Goal: Complete application form

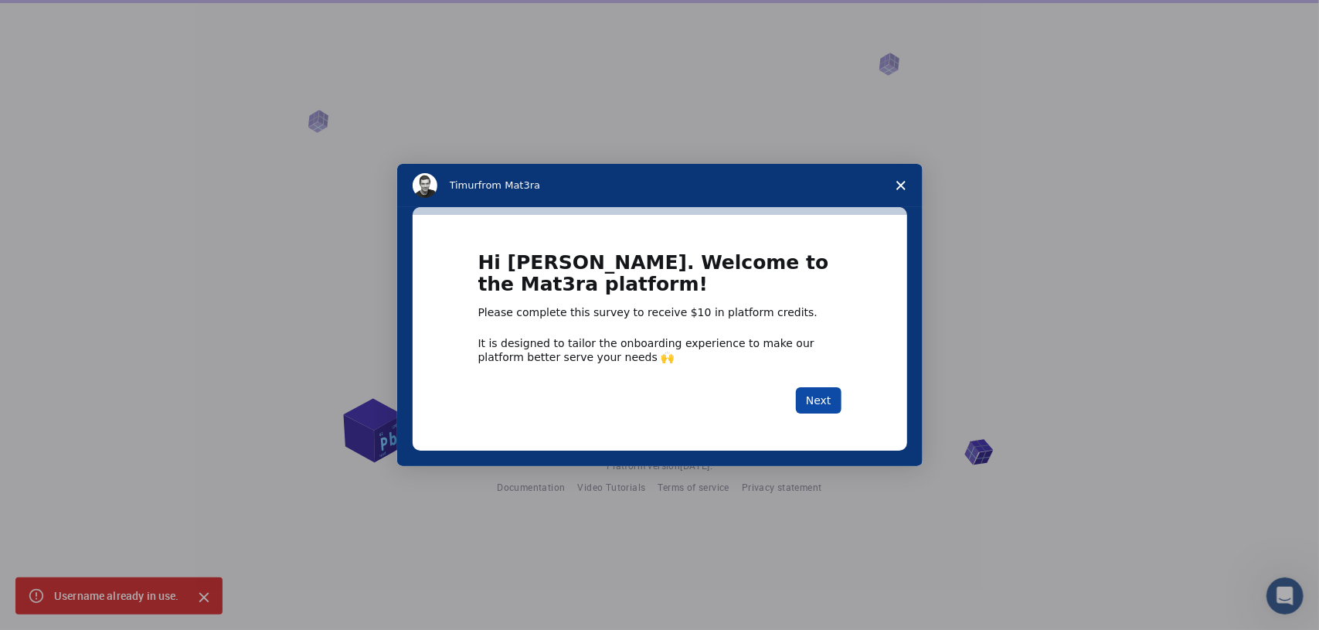
click at [812, 402] on button "Next" at bounding box center [819, 400] width 46 height 26
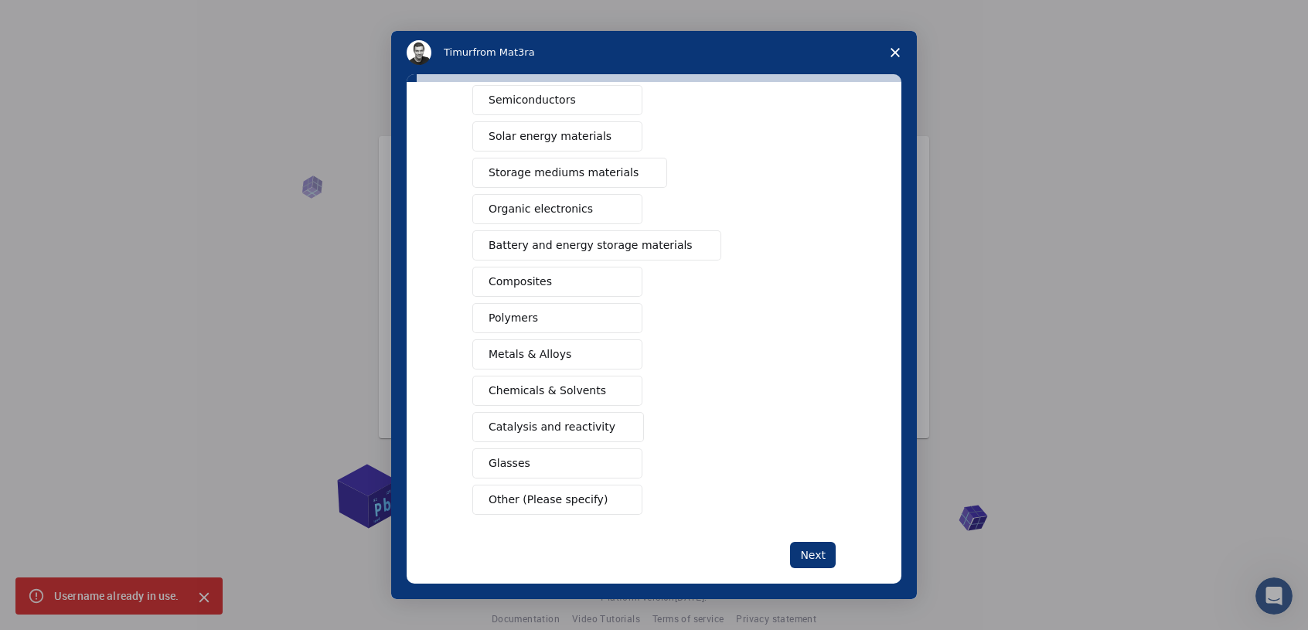
scroll to position [110, 0]
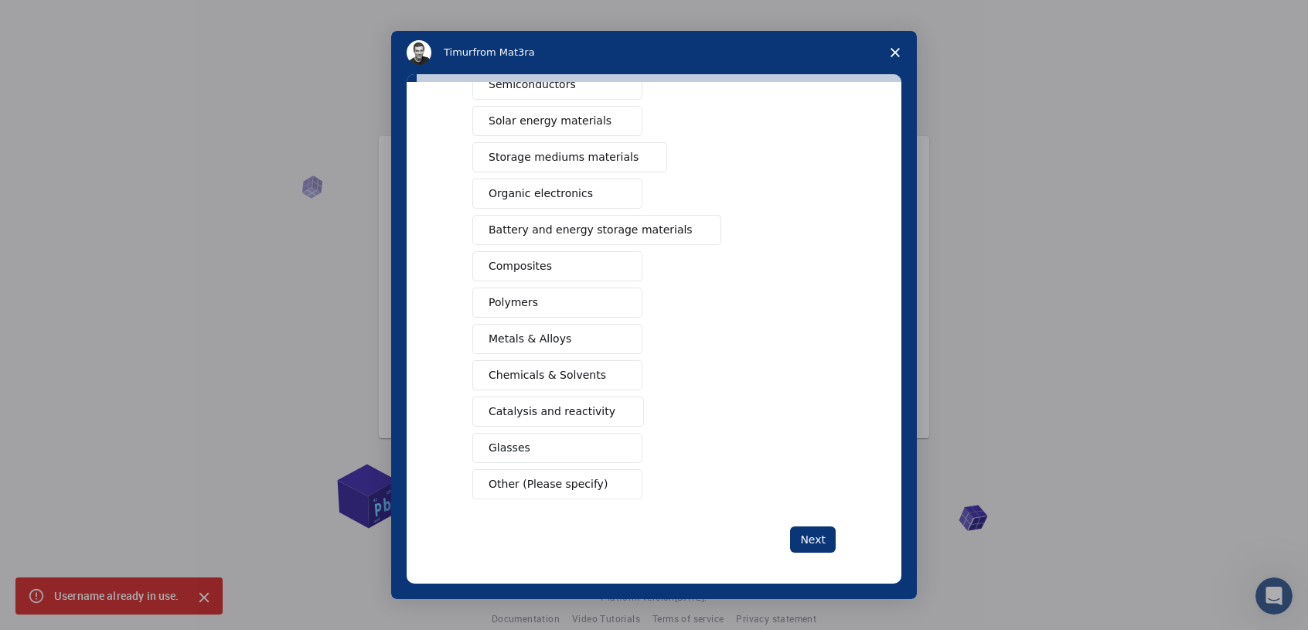
click at [523, 476] on span "Other (Please specify)" at bounding box center [548, 484] width 119 height 16
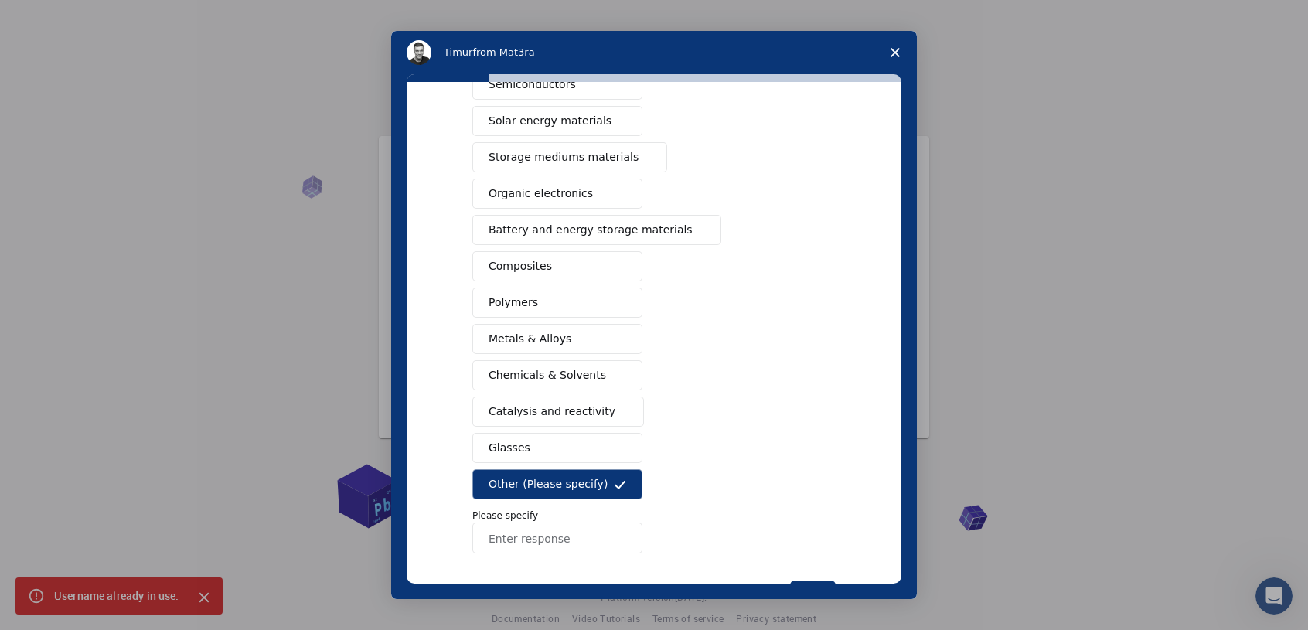
click at [524, 531] on input "Enter response" at bounding box center [557, 538] width 170 height 31
type input "w"
type input "g"
type input "Drainage"
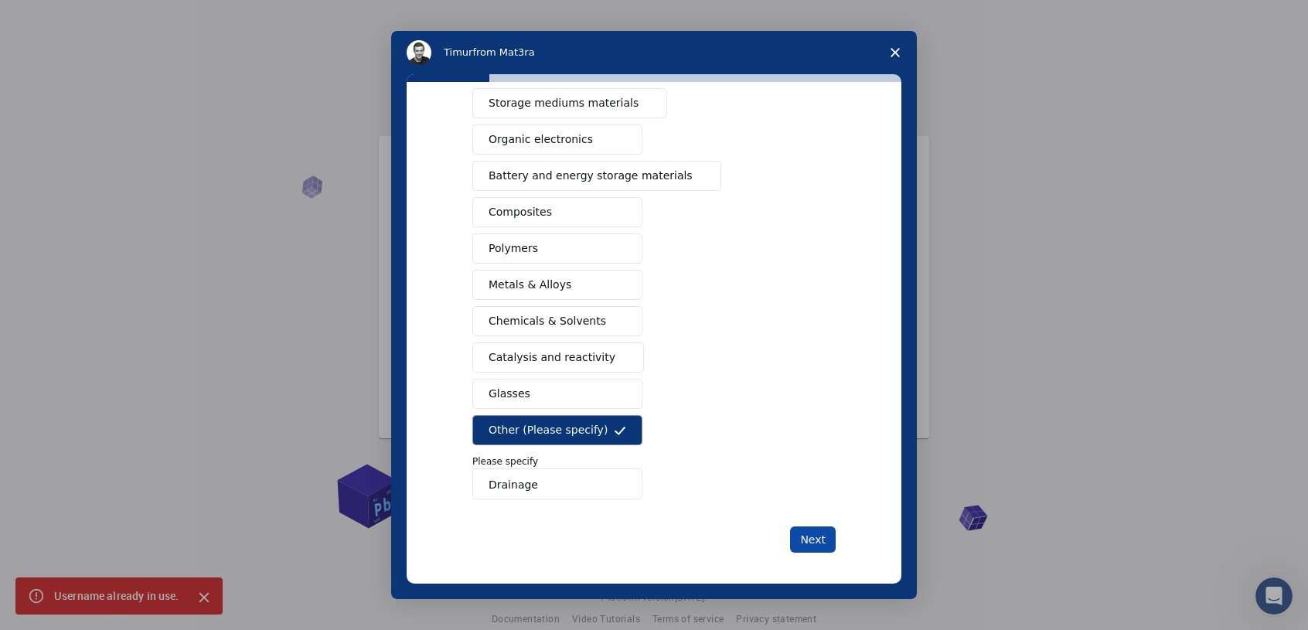
click at [819, 534] on button "Next" at bounding box center [813, 539] width 46 height 26
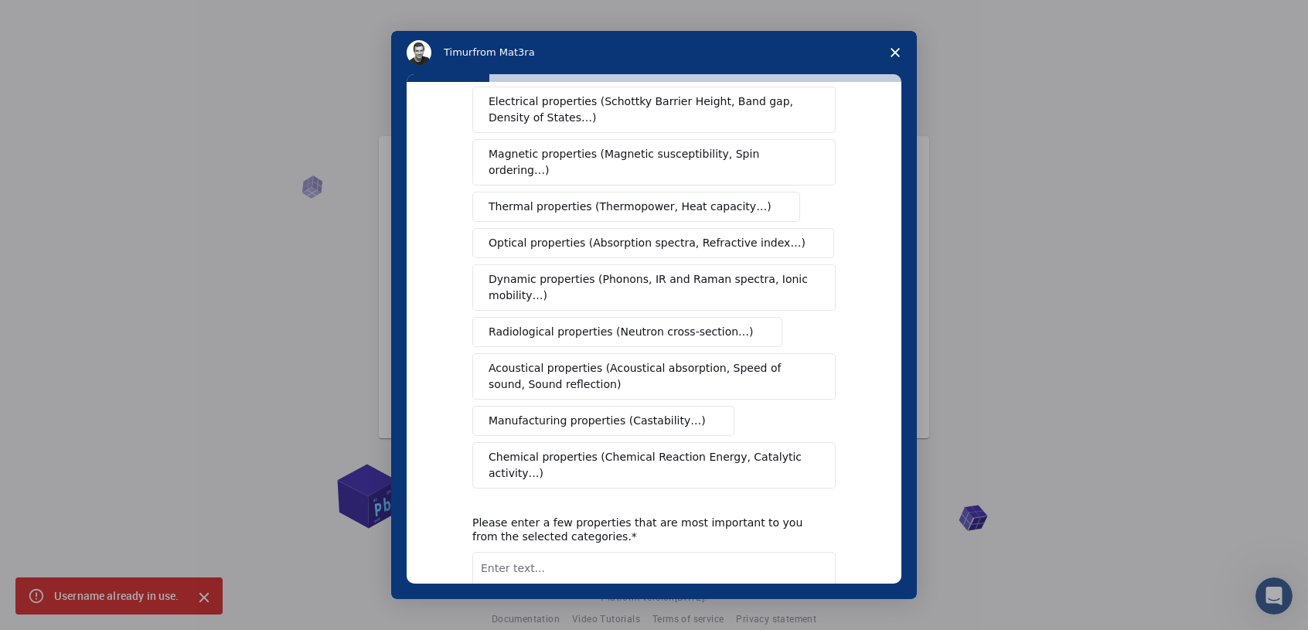
scroll to position [190, 0]
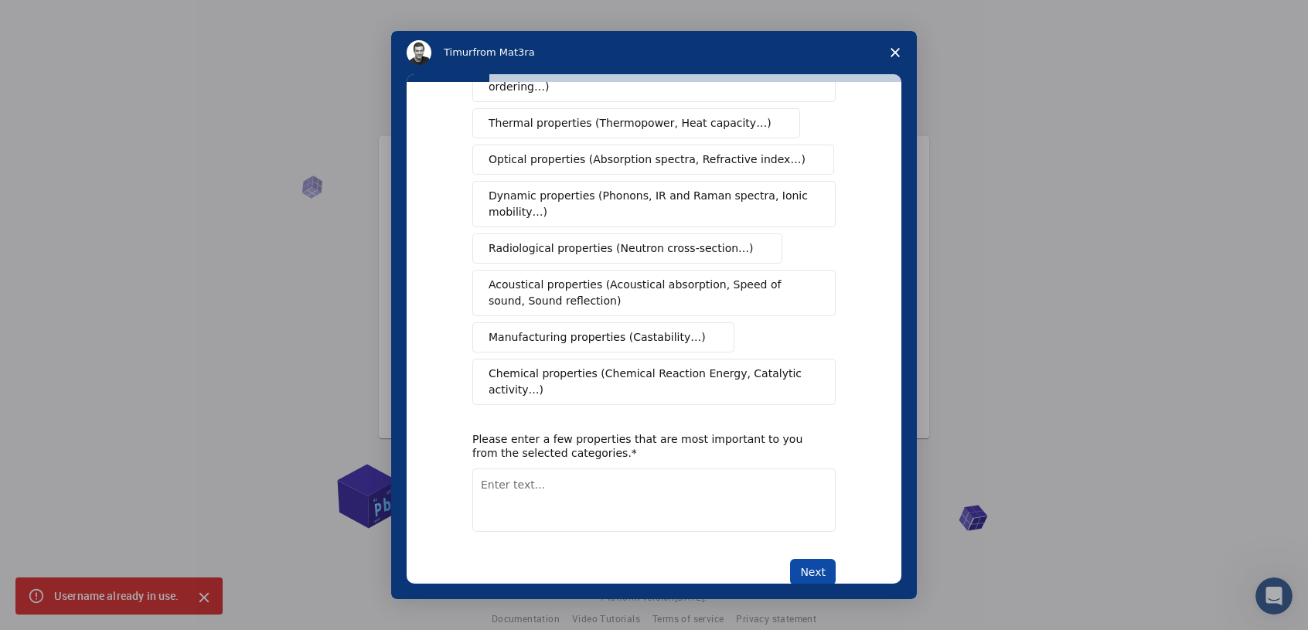
click at [815, 559] on button "Next" at bounding box center [813, 572] width 46 height 26
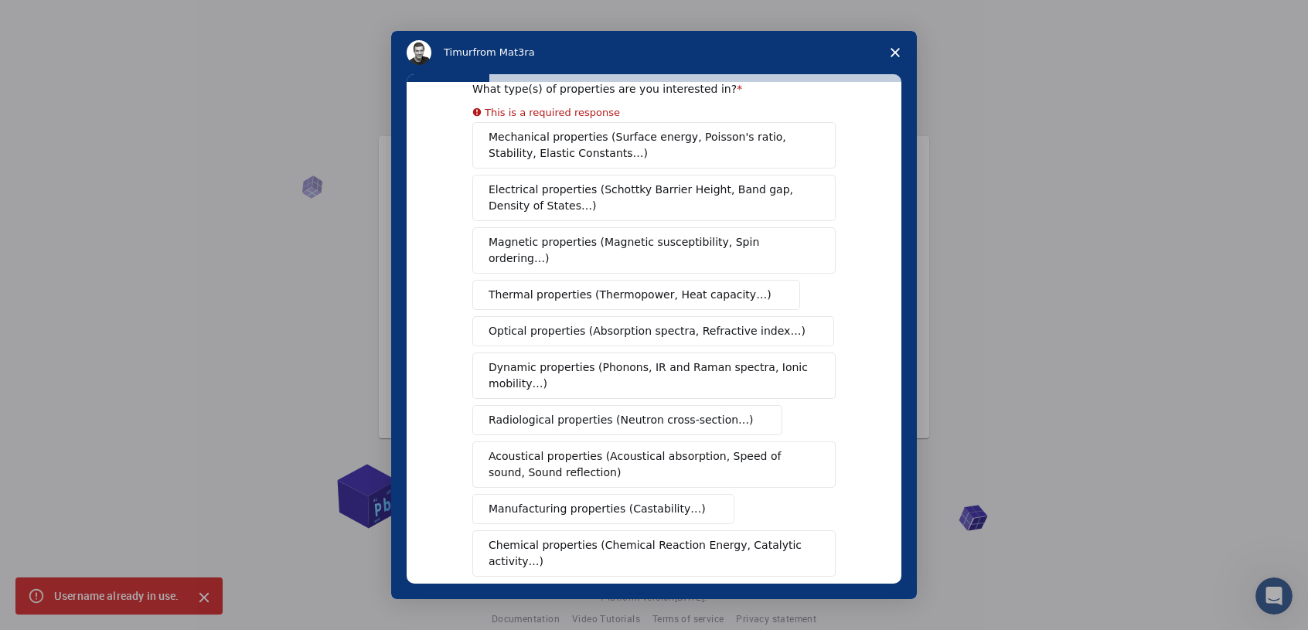
click at [543, 231] on button "Magnetic properties (Magnetic susceptibility, Spin ordering…)" at bounding box center [653, 250] width 363 height 46
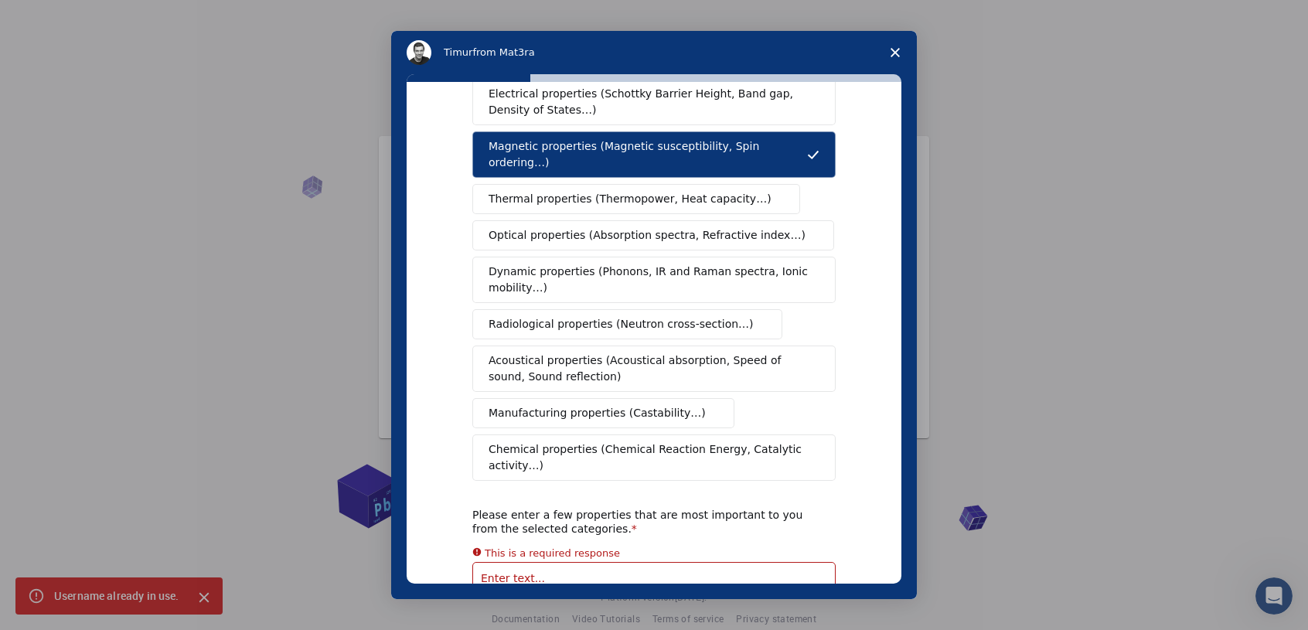
scroll to position [0, 0]
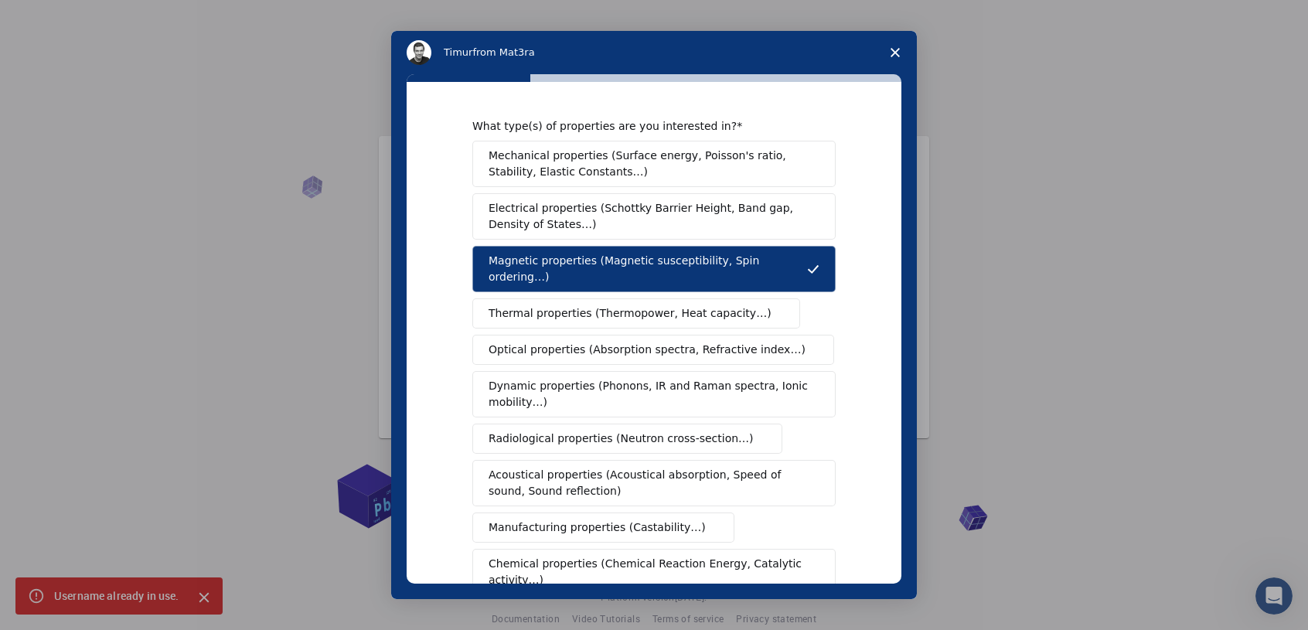
click at [570, 154] on span "Mechanical properties (Surface energy, Poisson's ratio, Stability, Elastic Cons…" at bounding box center [650, 164] width 322 height 32
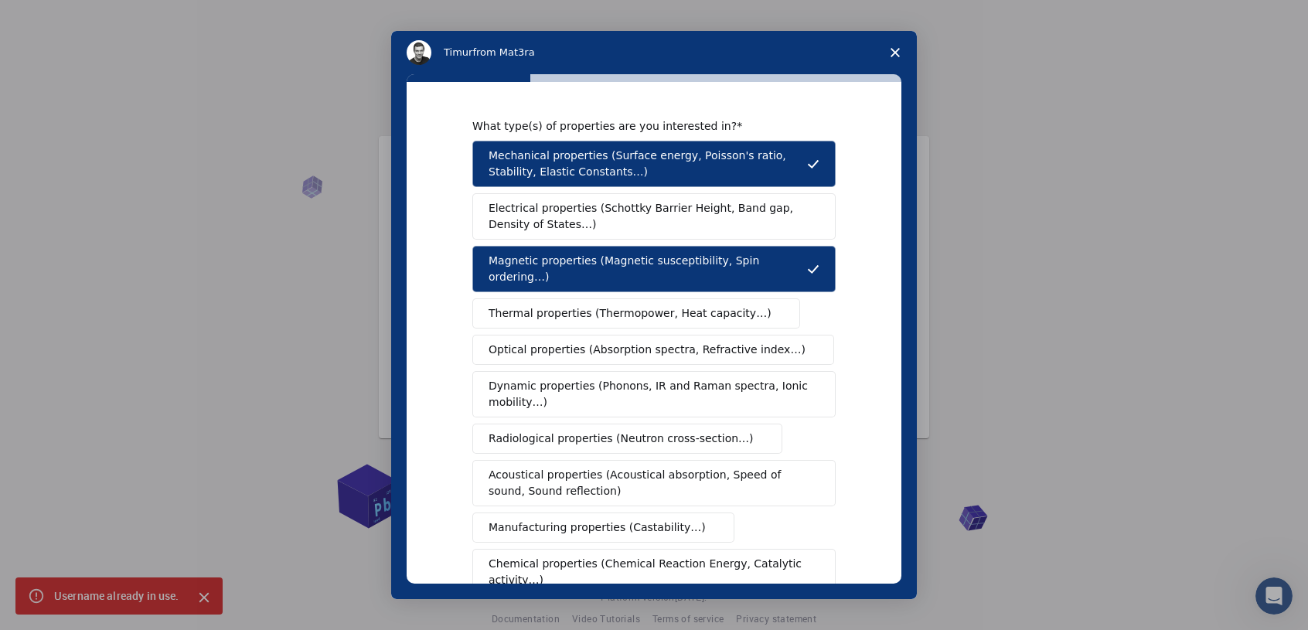
click at [664, 221] on span "Electrical properties (Schottky Barrier Height, Band gap, Density of States…)" at bounding box center [650, 216] width 322 height 32
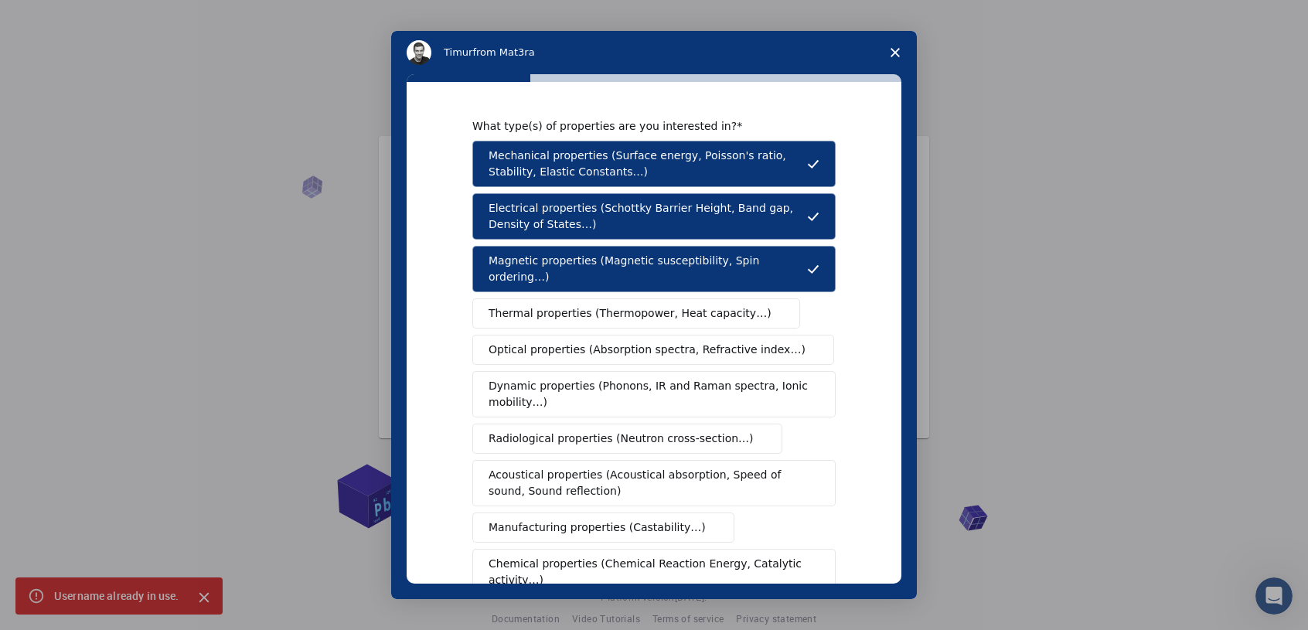
click at [685, 298] on button "Thermal properties (Thermopower, Heat capacity…)" at bounding box center [636, 313] width 328 height 30
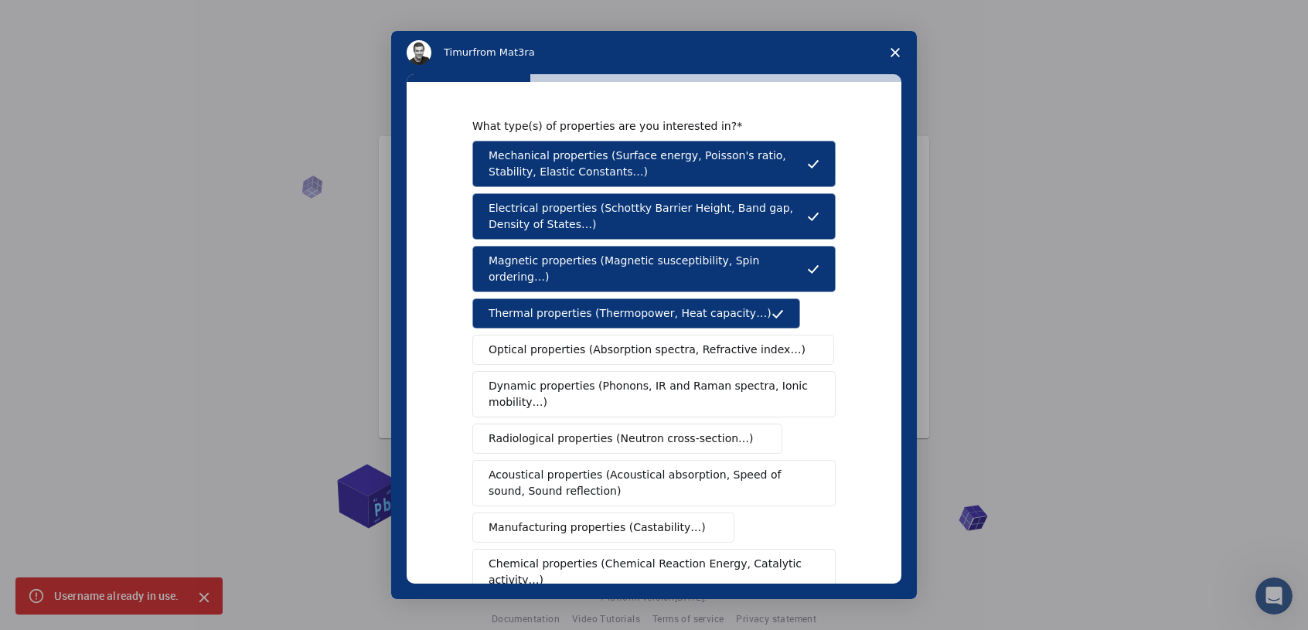
click at [679, 342] on span "Optical properties (Absorption spectra, Refractive index…)" at bounding box center [647, 350] width 317 height 16
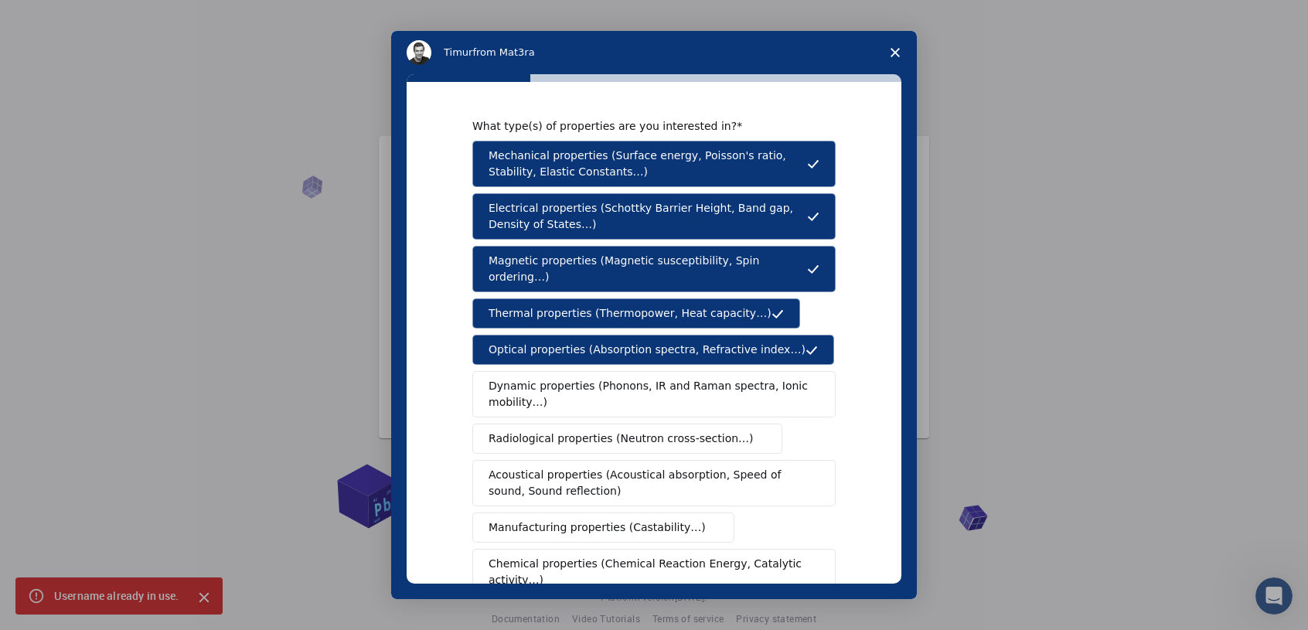
click at [682, 378] on span "Dynamic properties (Phonons, IR and Raman spectra, Ionic mobility…)" at bounding box center [649, 394] width 321 height 32
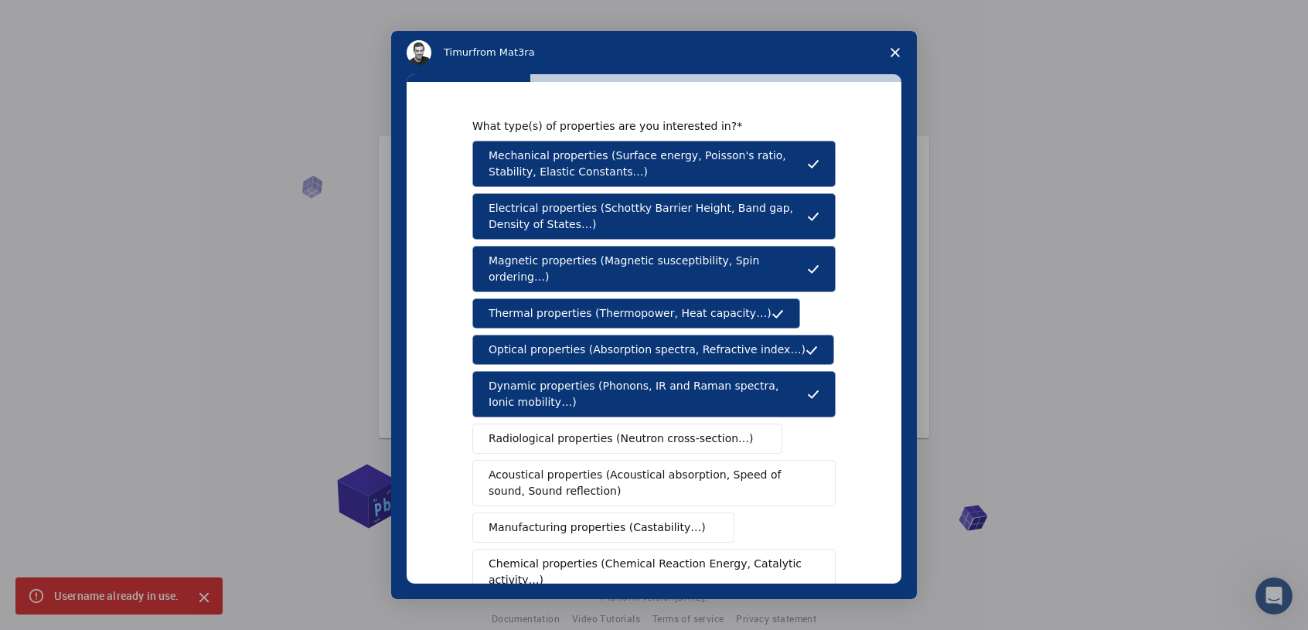
drag, startPoint x: 673, startPoint y: 410, endPoint x: 674, endPoint y: 430, distance: 20.1
click at [676, 424] on button "Radiological properties (Neutron cross-section…)" at bounding box center [627, 439] width 310 height 30
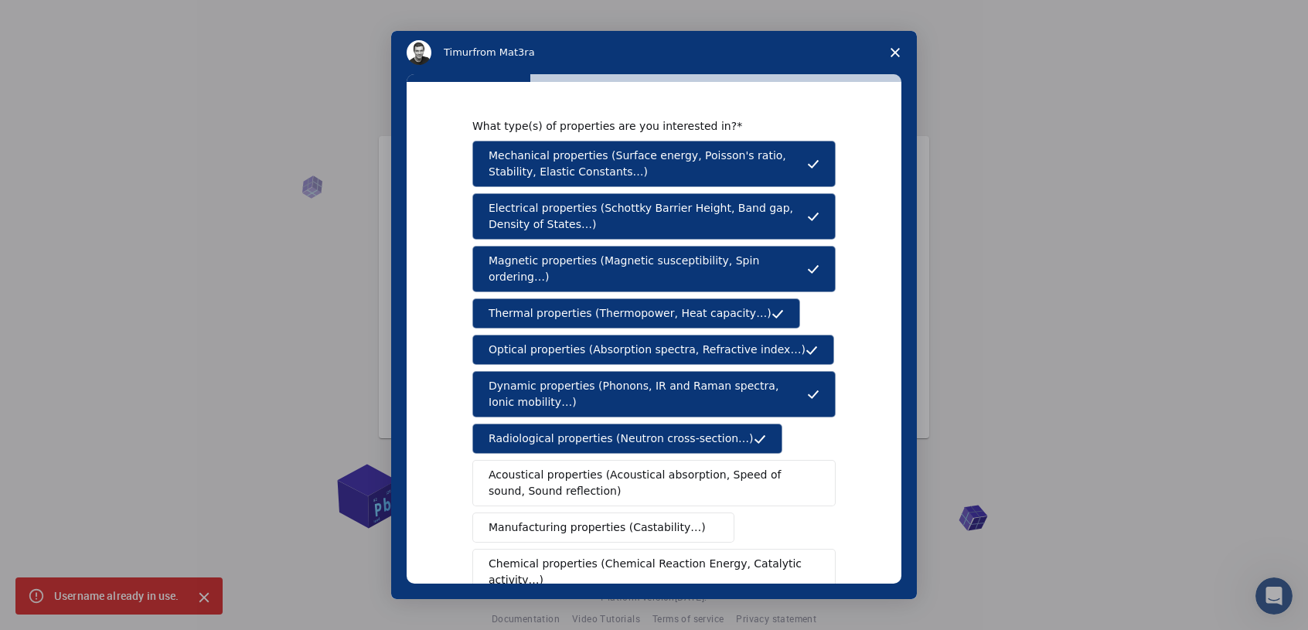
click at [691, 467] on span "Acoustical properties (Acoustical absorption, Speed of sound, Sound reflection)" at bounding box center [650, 483] width 322 height 32
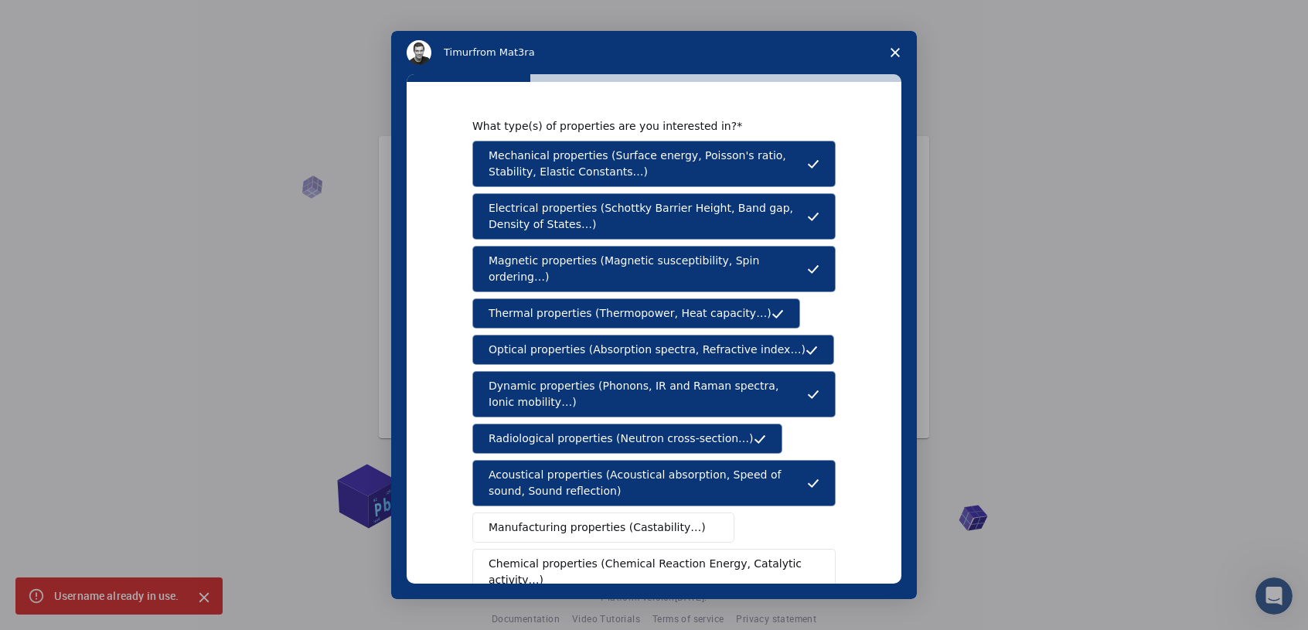
click at [644, 489] on div "Mechanical properties (Surface energy, Poisson's ratio, Stability, Elastic Cons…" at bounding box center [653, 368] width 363 height 455
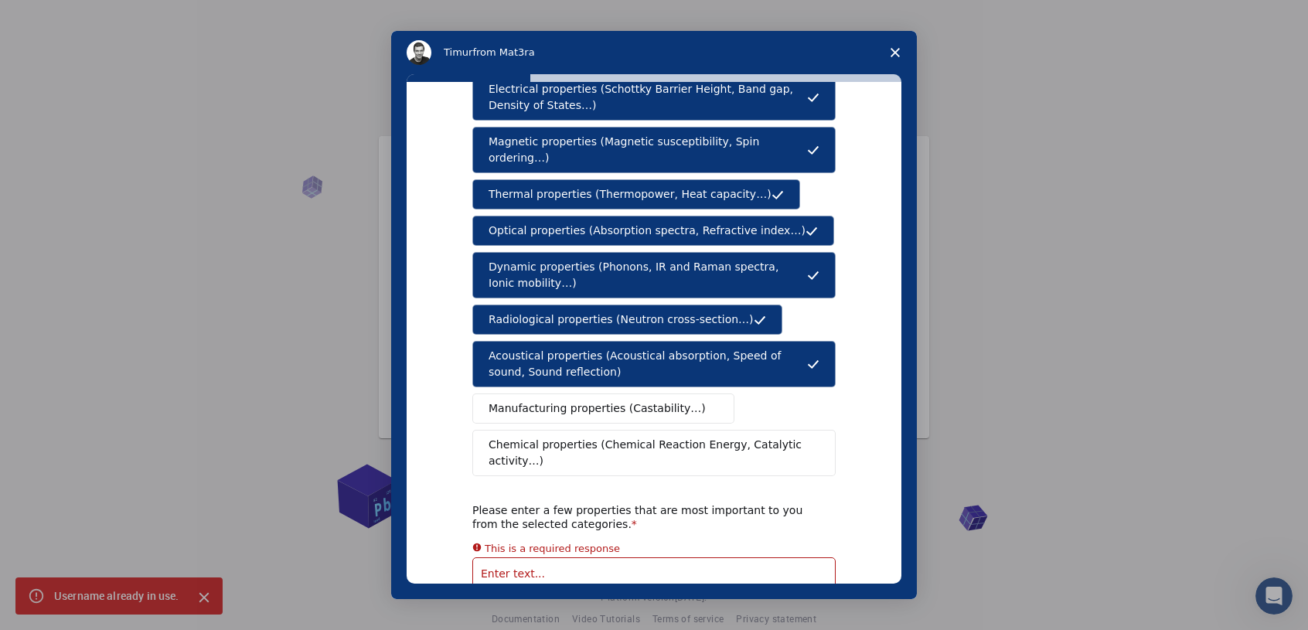
scroll to position [209, 0]
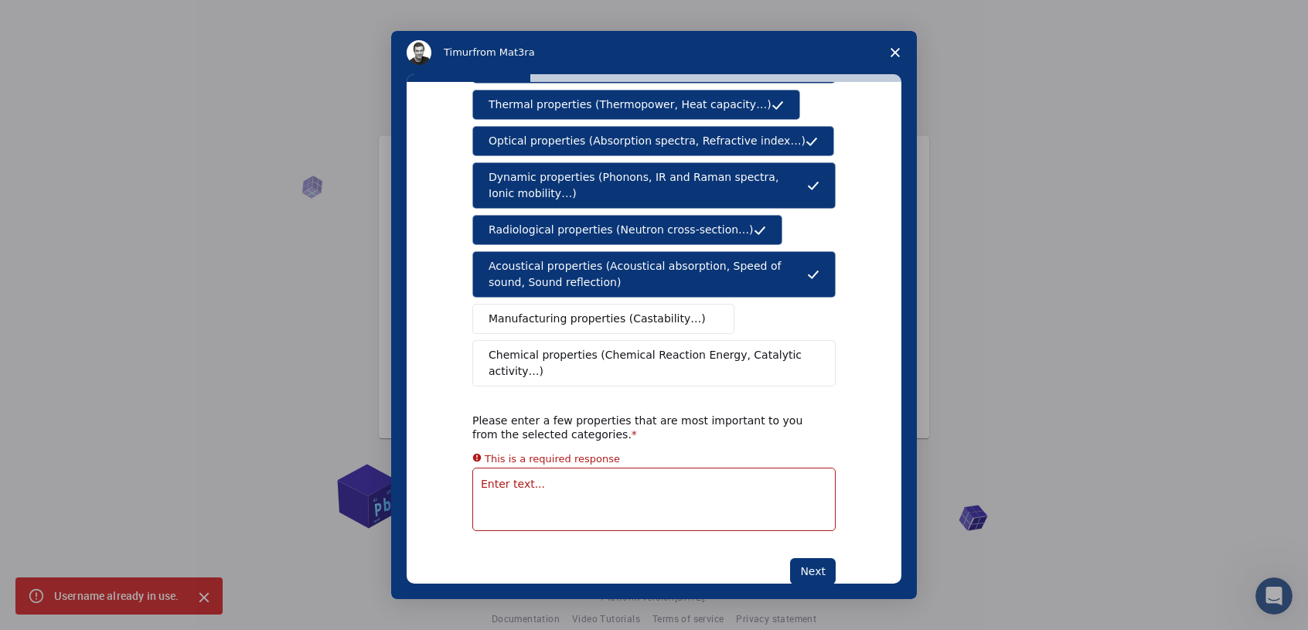
click at [666, 311] on span "Manufacturing properties (Castability…)" at bounding box center [597, 319] width 217 height 16
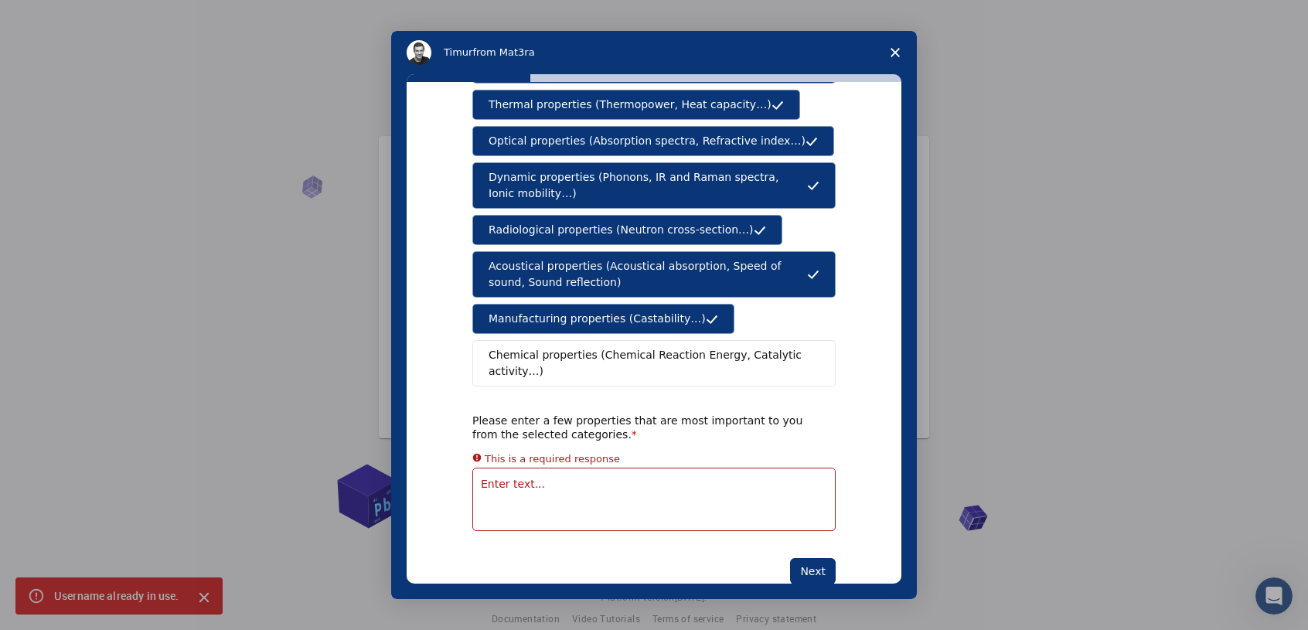
click at [648, 347] on span "Chemical properties (Chemical Reaction Energy, Catalytic activity…)" at bounding box center [649, 363] width 320 height 32
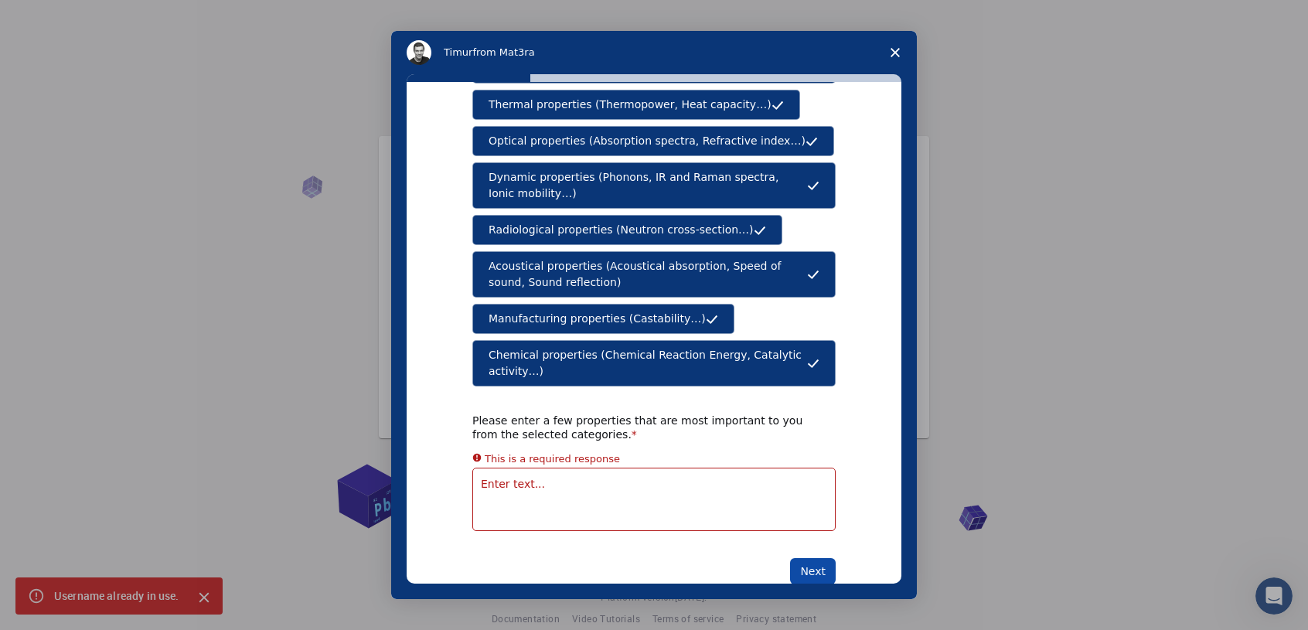
click at [815, 558] on button "Next" at bounding box center [813, 571] width 46 height 26
click at [809, 558] on button "Next" at bounding box center [813, 571] width 46 height 26
click at [818, 558] on button "Next" at bounding box center [813, 571] width 46 height 26
click at [810, 558] on button "Next" at bounding box center [813, 571] width 46 height 26
click at [513, 519] on div "What type(s) of properties are you interested in? Mechanical properties (Surfac…" at bounding box center [653, 247] width 363 height 674
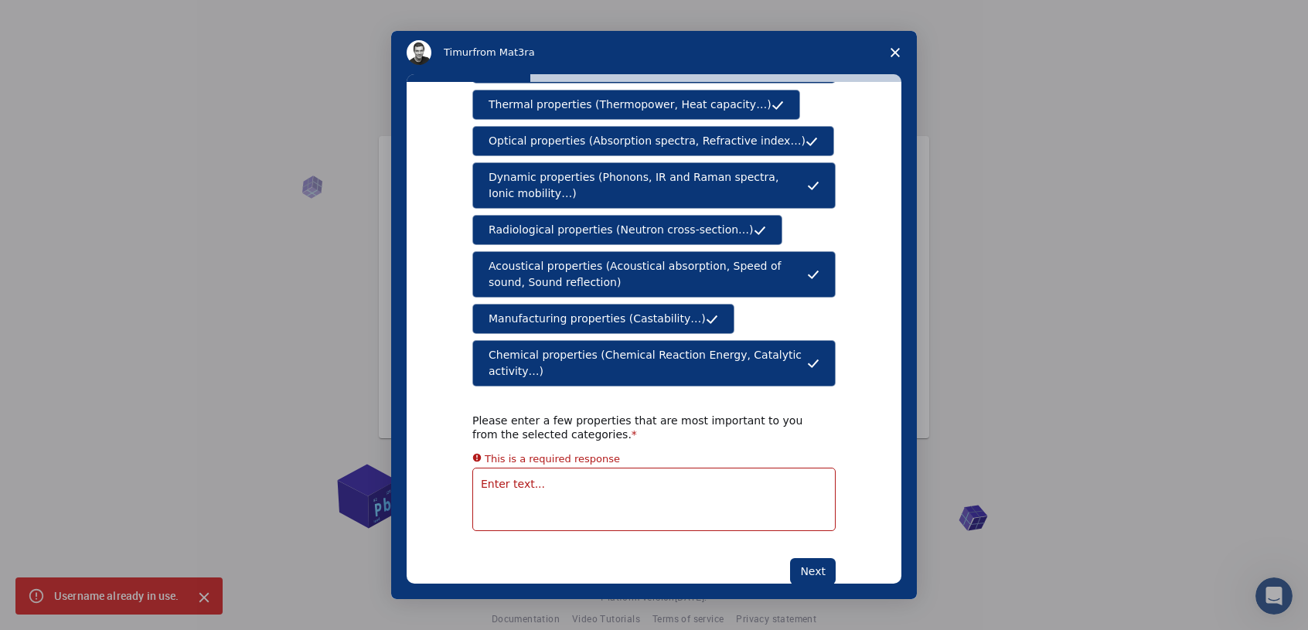
click at [557, 366] on div "What type(s) of properties are you interested in? Mechanical properties (Surfac…" at bounding box center [653, 247] width 363 height 674
click at [824, 558] on button "Next" at bounding box center [813, 571] width 46 height 26
